Goal: Information Seeking & Learning: Learn about a topic

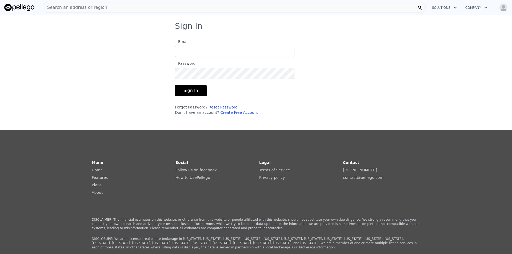
type input "[EMAIL_ADDRESS][DOMAIN_NAME]"
click at [202, 89] on button "Sign In" at bounding box center [191, 90] width 32 height 11
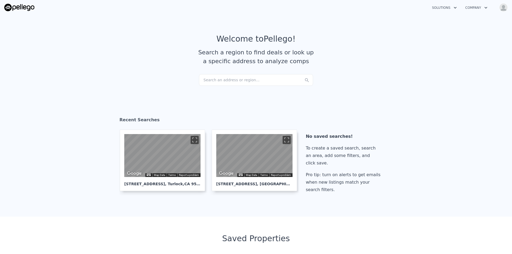
click at [242, 80] on div "Search an address or region..." at bounding box center [256, 80] width 114 height 12
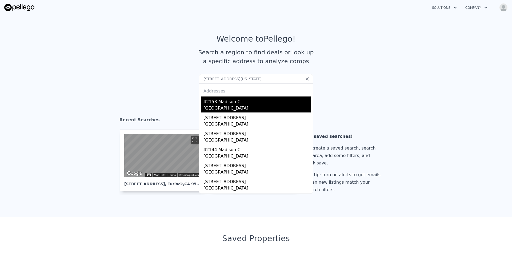
type input "[STREET_ADDRESS][US_STATE]"
click at [244, 105] on div "[GEOGRAPHIC_DATA]" at bounding box center [257, 108] width 107 height 7
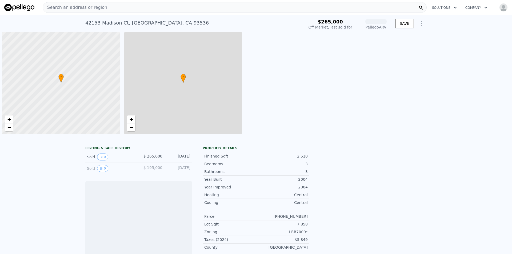
scroll to position [0, 2]
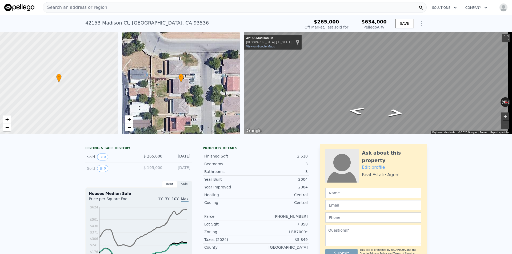
click at [503, 117] on button "Zoom in" at bounding box center [506, 117] width 8 height 8
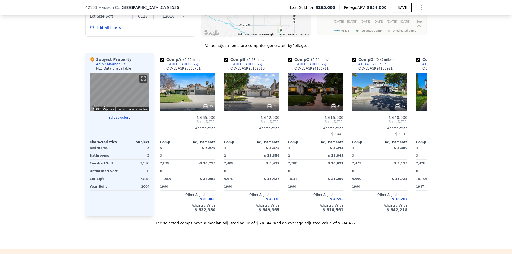
scroll to position [505, 0]
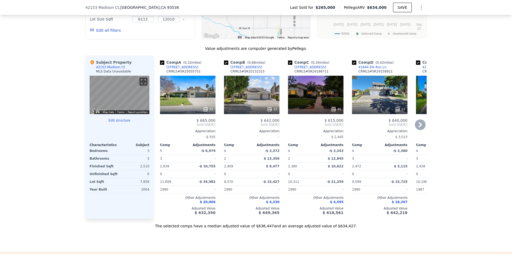
click at [417, 129] on icon at bounding box center [420, 125] width 11 height 11
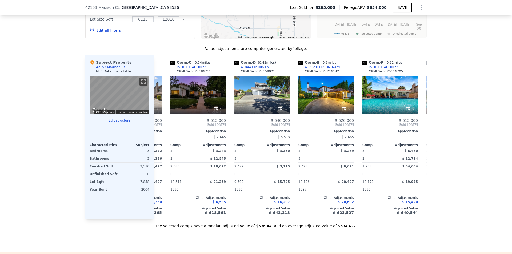
scroll to position [0, 128]
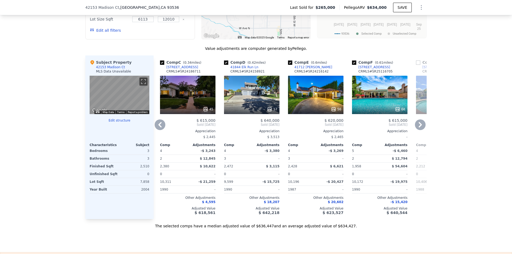
click at [417, 129] on icon at bounding box center [420, 125] width 11 height 11
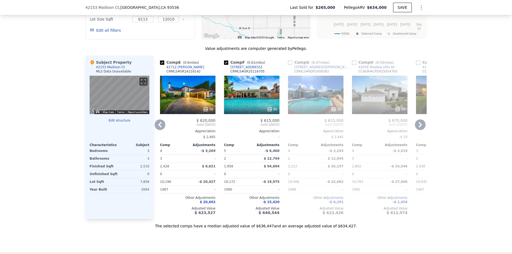
click at [417, 129] on icon at bounding box center [420, 125] width 11 height 11
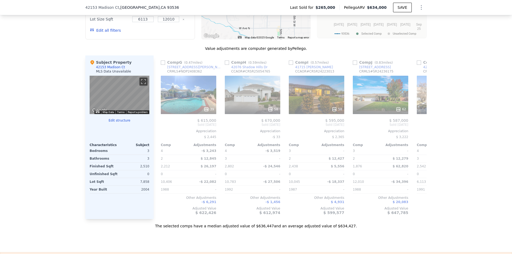
scroll to position [0, 384]
click at [417, 129] on icon at bounding box center [420, 125] width 11 height 11
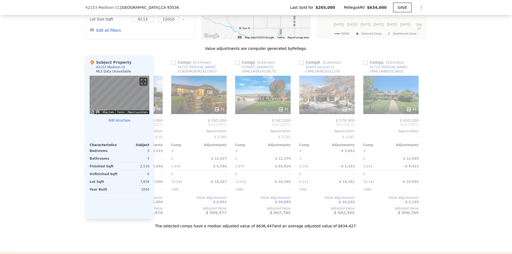
scroll to position [0, 508]
